Goal: Information Seeking & Learning: Check status

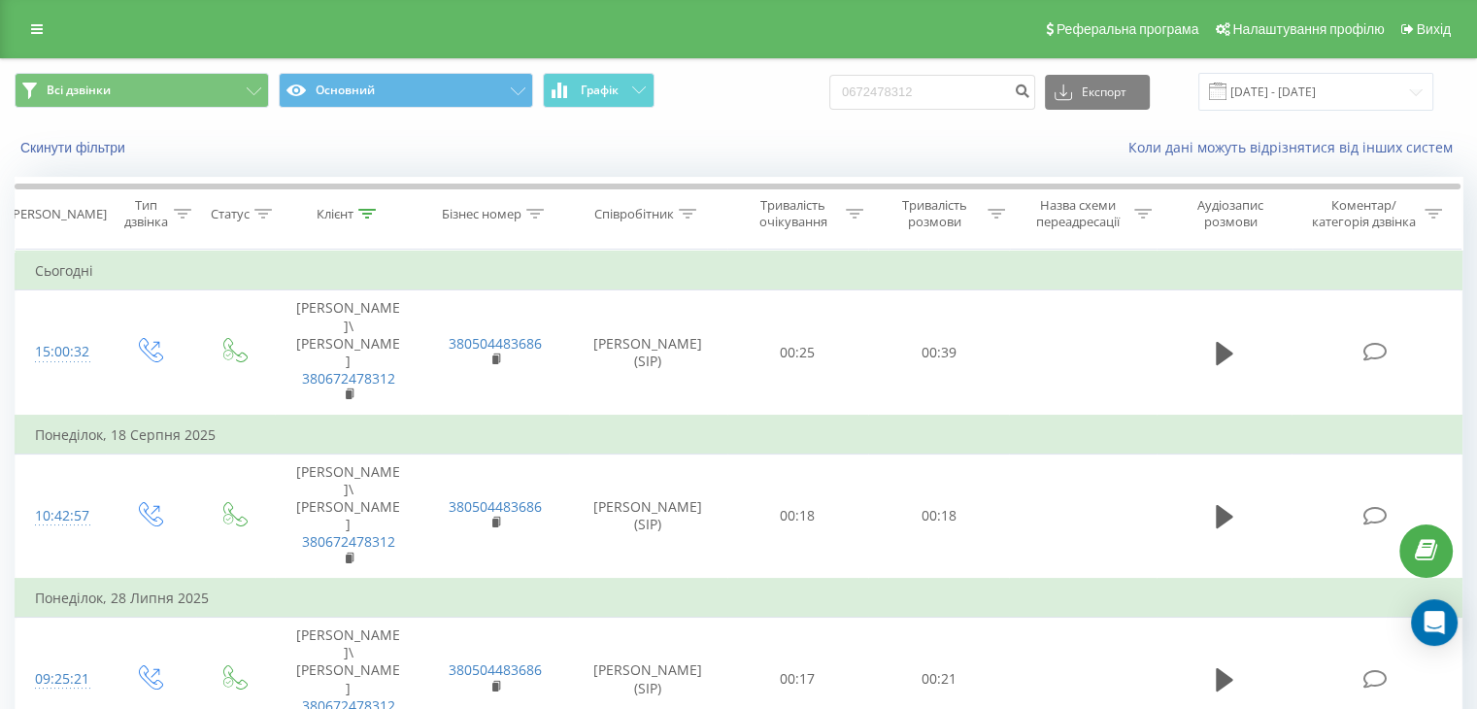
click at [712, 61] on div "Всі дзвінки Основний Графік 0672478312 Експорт .csv .xls .xlsx [DATE] - [DATE]" at bounding box center [738, 91] width 1475 height 65
type input "0634022210"
click at [1035, 90] on button "submit" at bounding box center [1022, 92] width 26 height 35
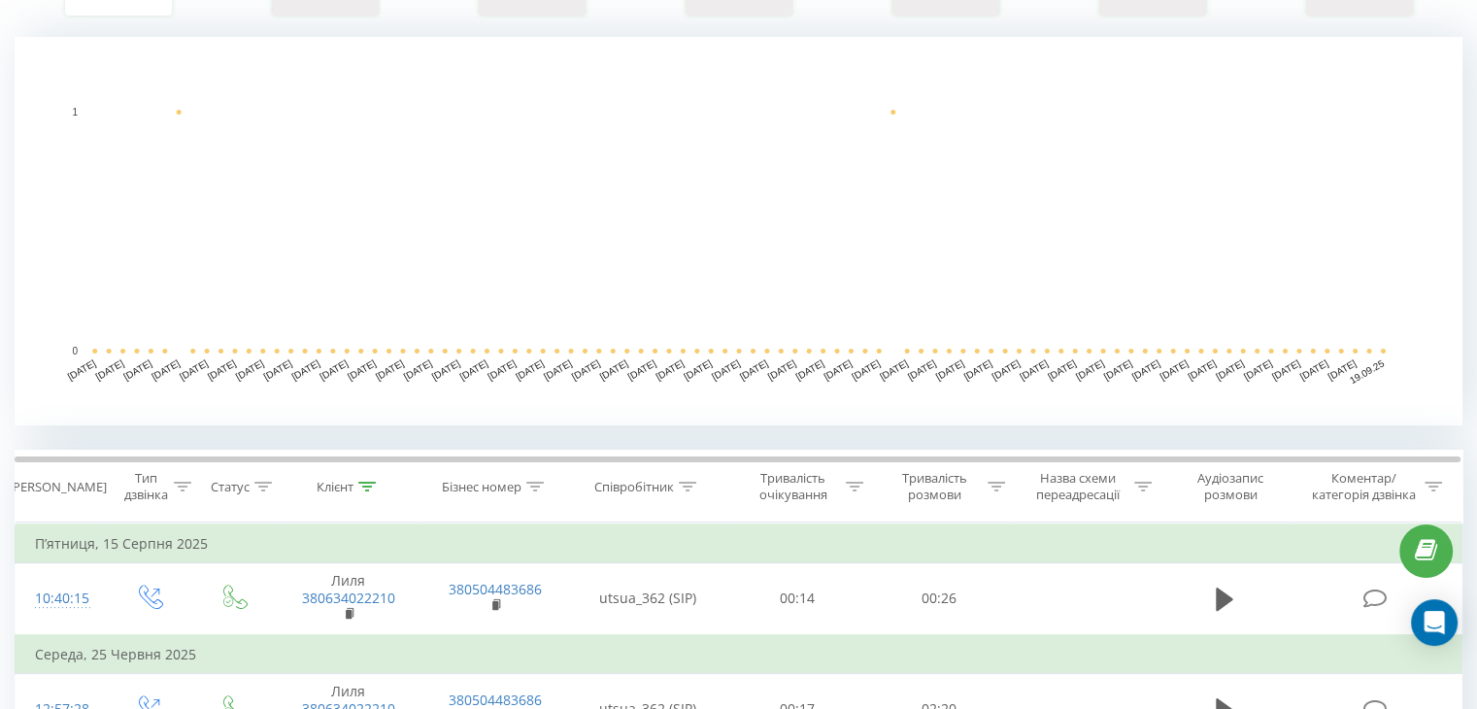
scroll to position [486, 0]
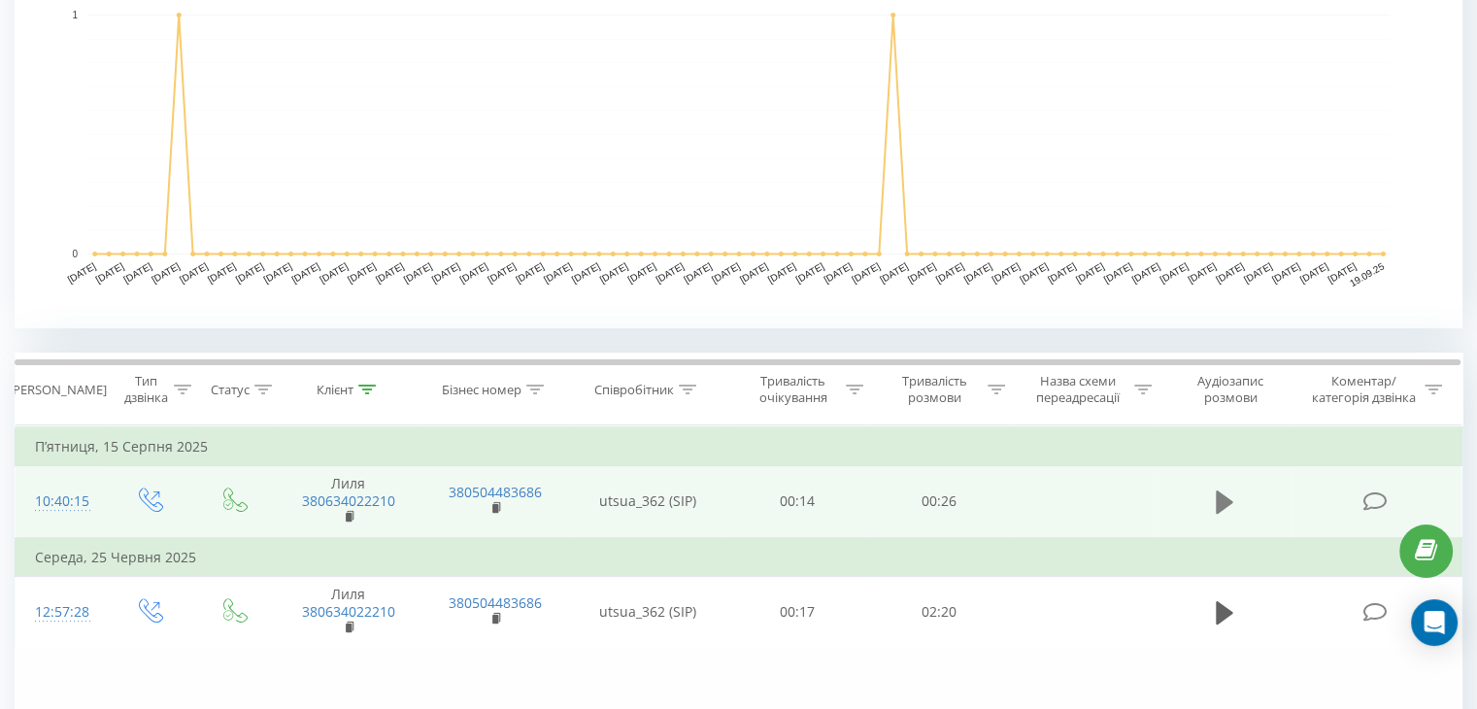
click at [1221, 493] on icon at bounding box center [1224, 501] width 17 height 23
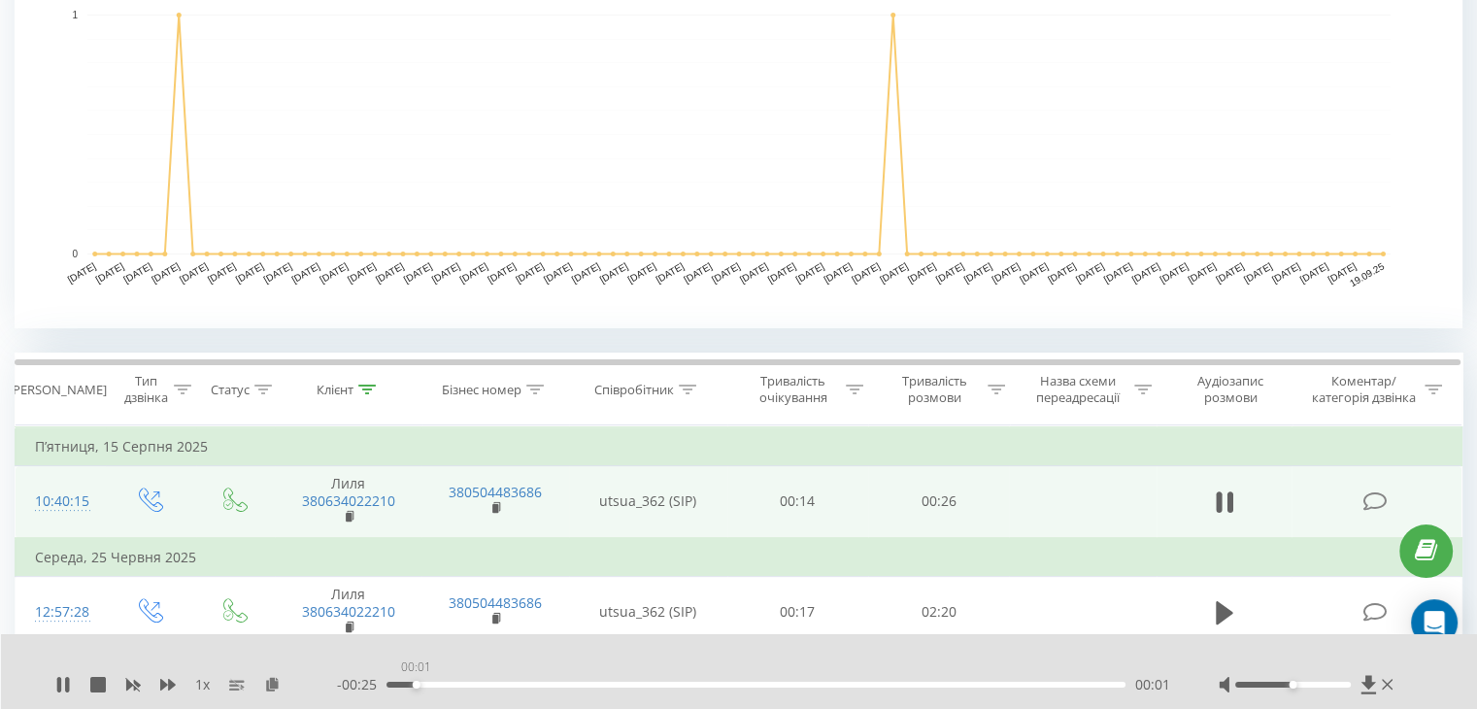
click at [416, 687] on div "00:01" at bounding box center [756, 685] width 739 height 6
click at [523, 685] on div "00:04" at bounding box center [756, 685] width 739 height 6
click at [641, 685] on div "00:09" at bounding box center [756, 685] width 739 height 6
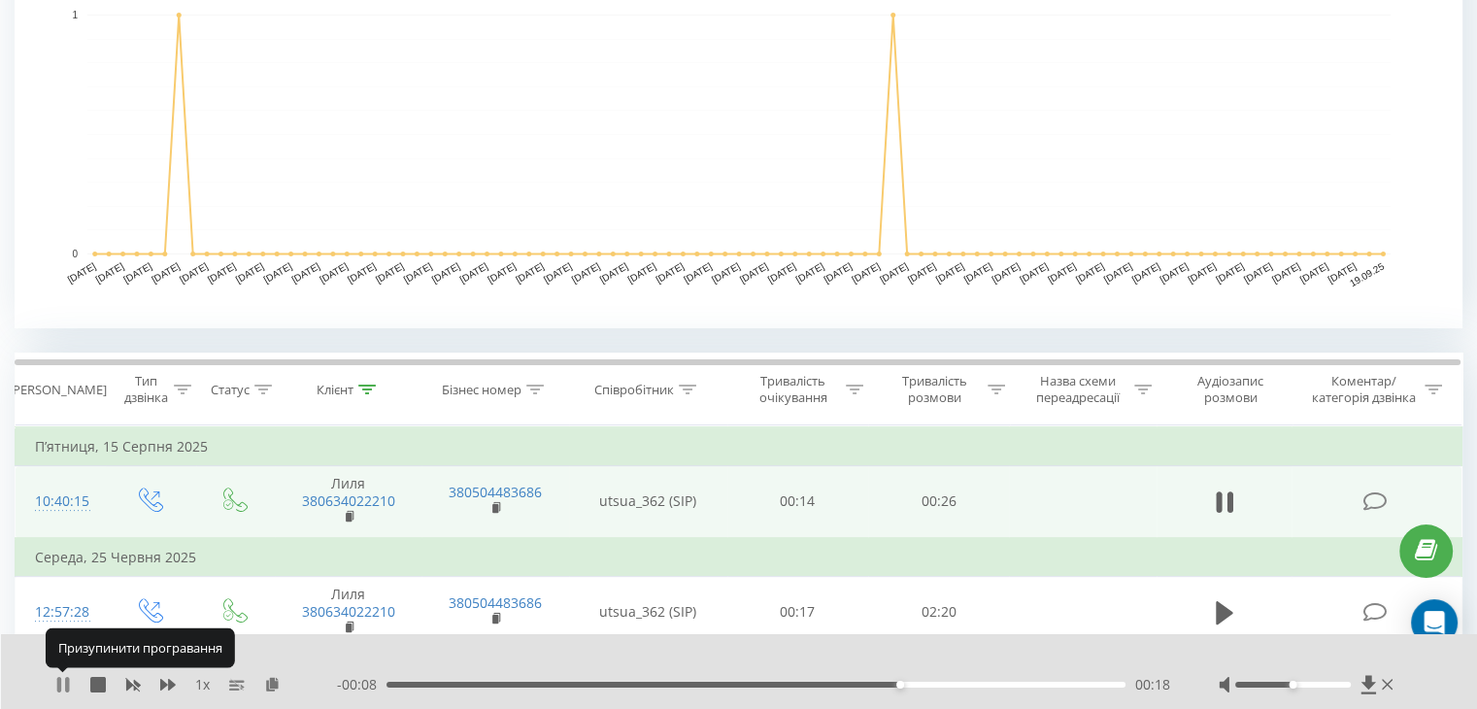
click at [63, 686] on icon at bounding box center [63, 685] width 16 height 16
